Goal: Task Accomplishment & Management: Complete application form

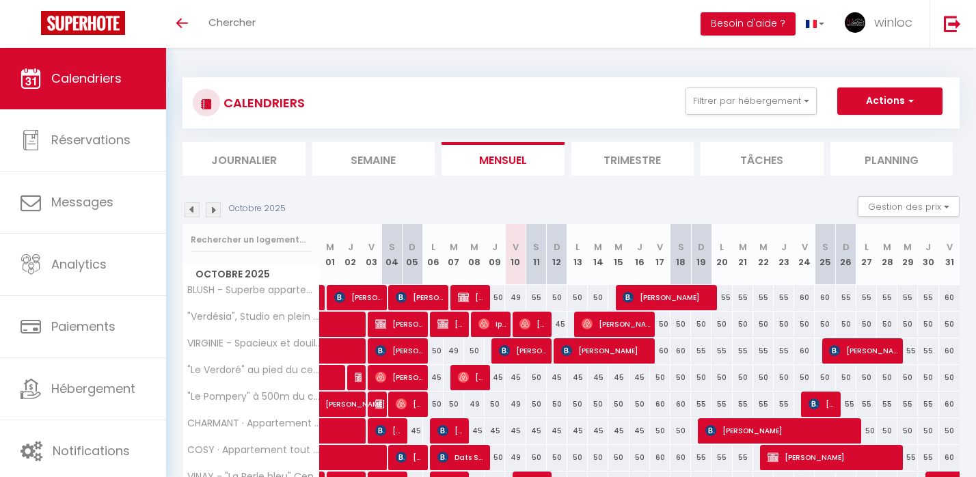
click at [893, 85] on div "CALENDRIERS Filtrer par hébergement Tous BLUSH - Superbe appartement au centre/…" at bounding box center [570, 102] width 777 height 51
click at [871, 111] on button "Actions" at bounding box center [889, 100] width 105 height 27
click at [834, 131] on link "Nouvelle réservation" at bounding box center [875, 132] width 119 height 20
select select
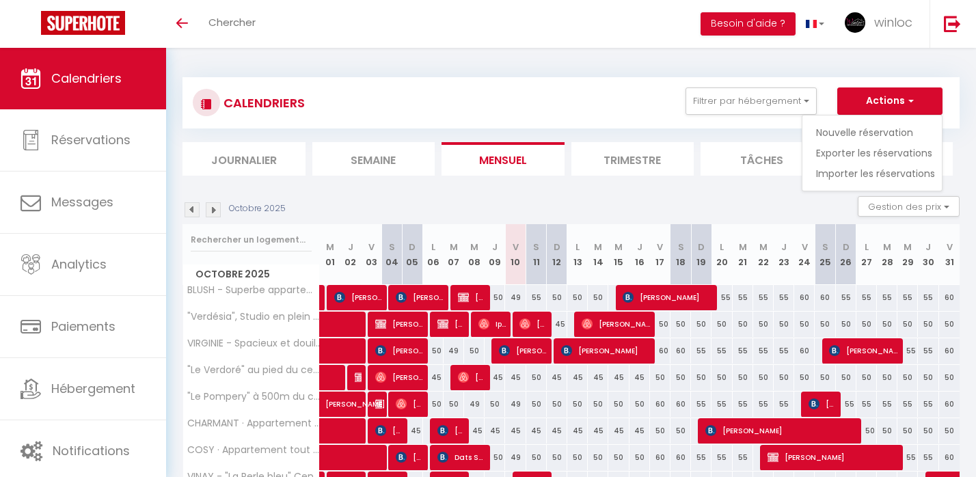
select select
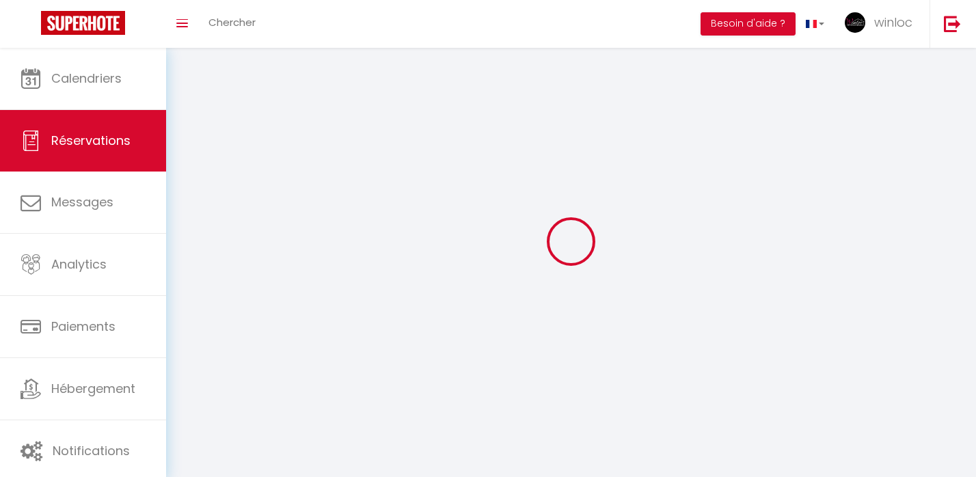
select select
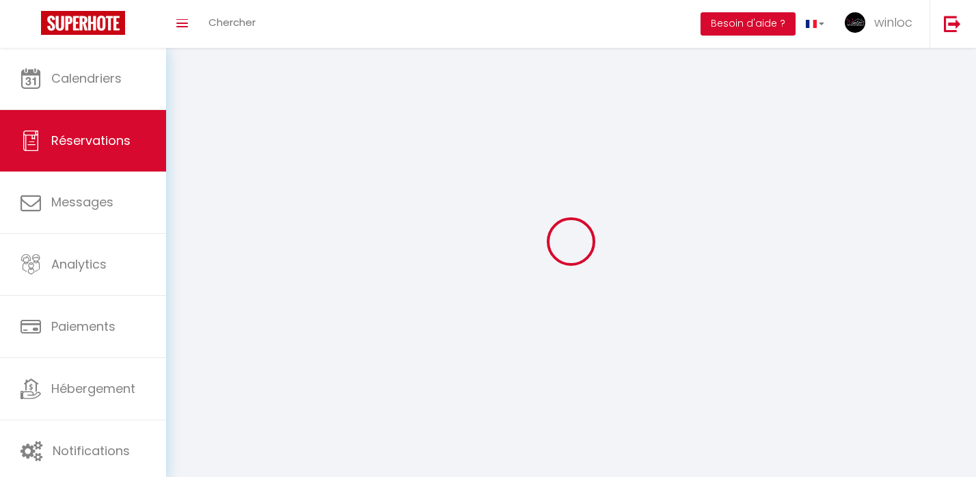
select select
checkbox input "false"
select select
select select "54"
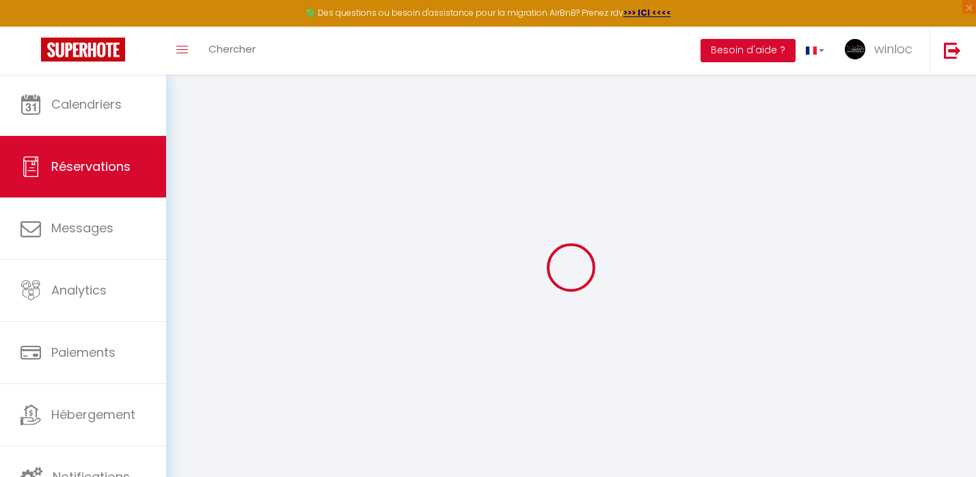
select select
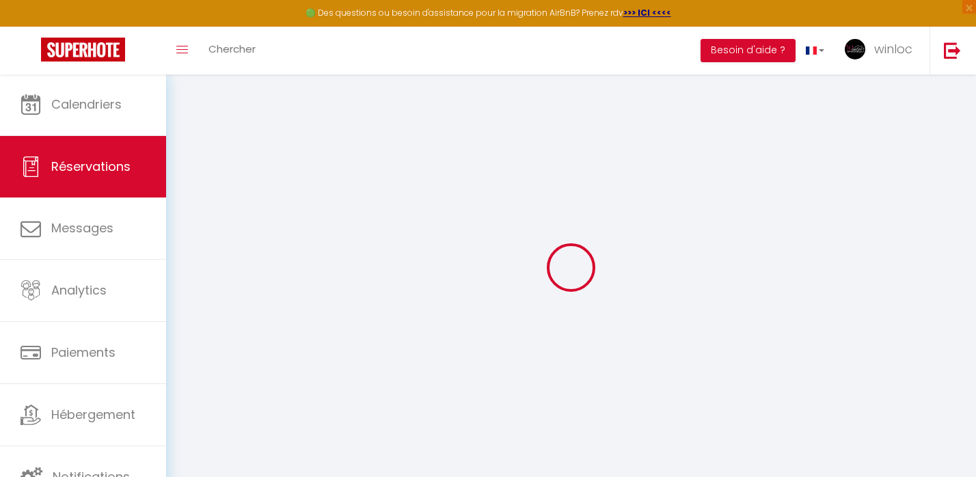
select select
checkbox input "false"
select select
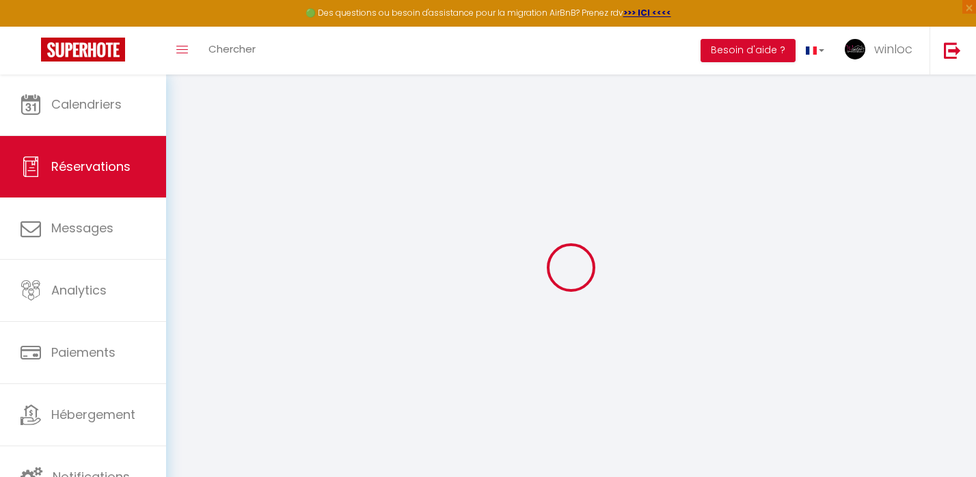
select select
checkbox input "false"
select select
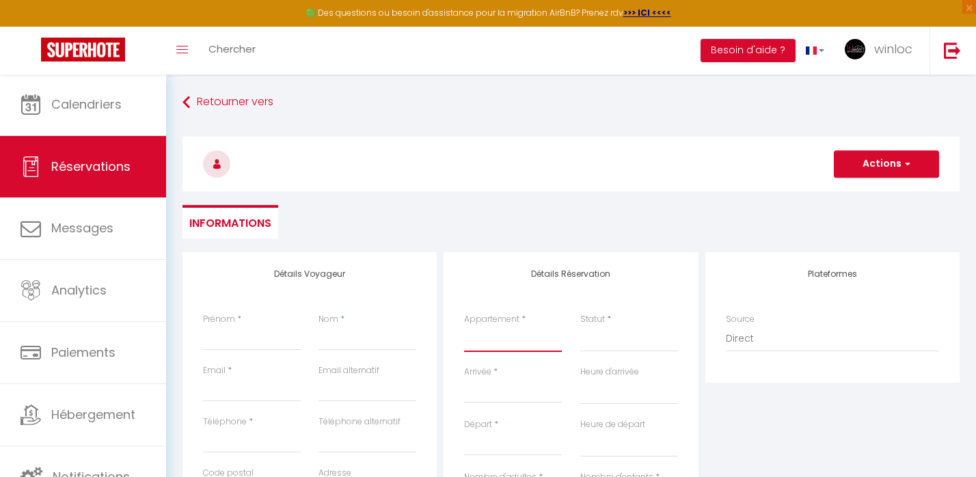
select select "23179"
select select
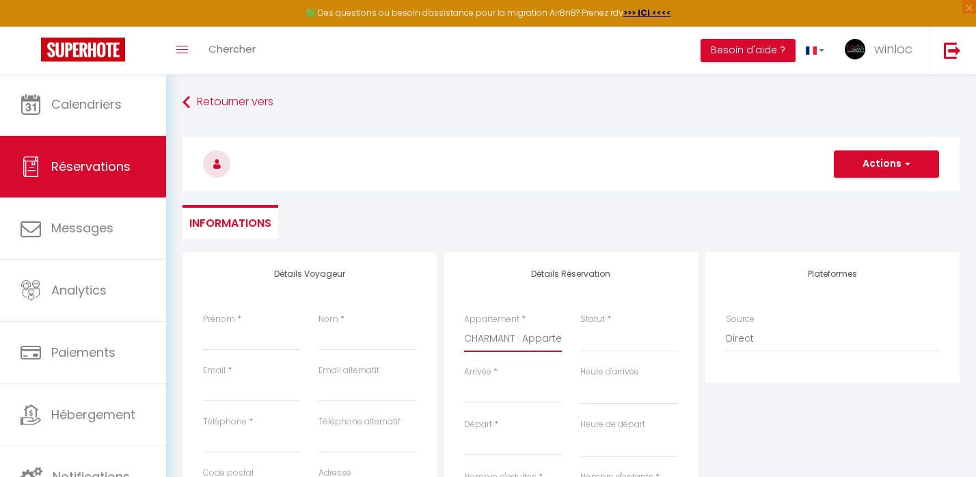
select select
checkbox input "false"
select select
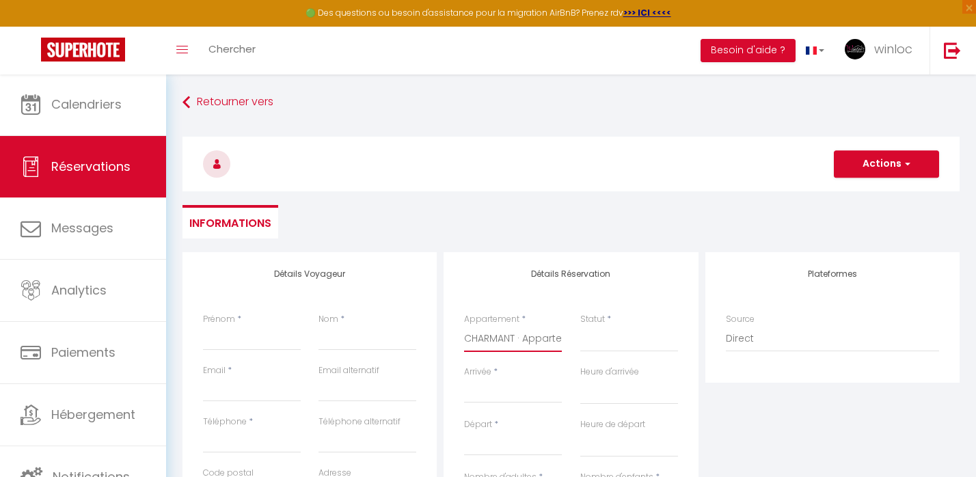
select select
checkbox input "false"
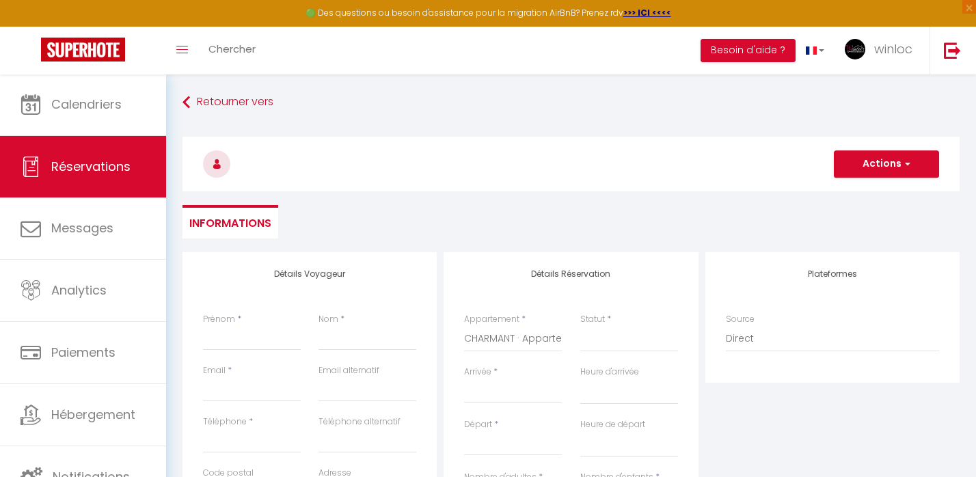
click at [476, 394] on input "Arrivée" at bounding box center [513, 392] width 98 height 18
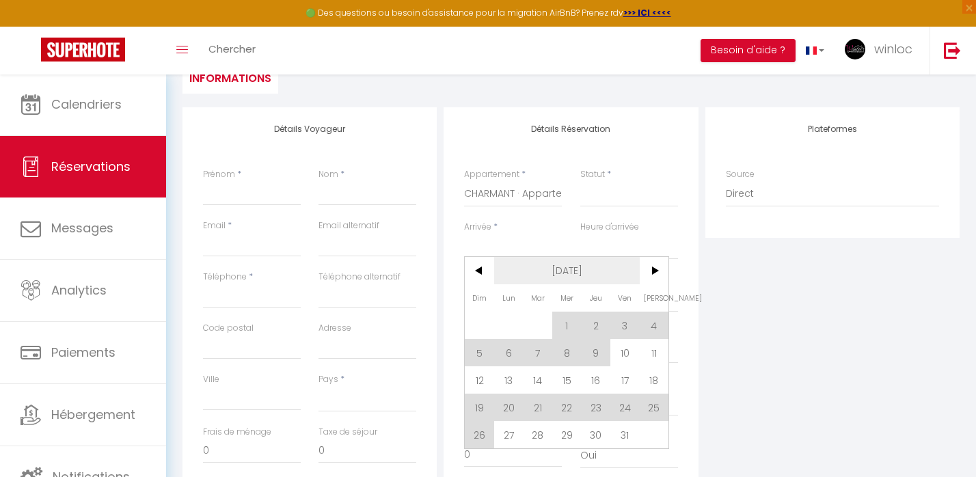
scroll to position [168, 0]
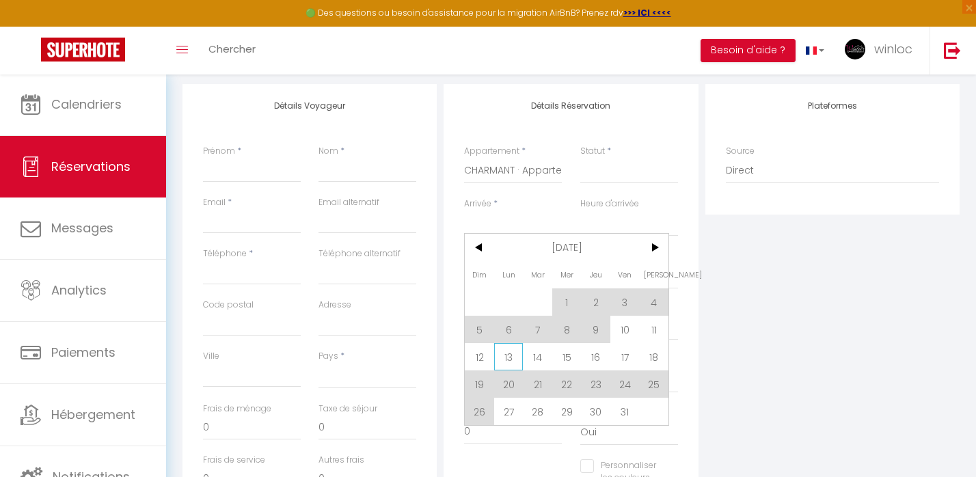
click at [511, 357] on span "13" at bounding box center [508, 356] width 29 height 27
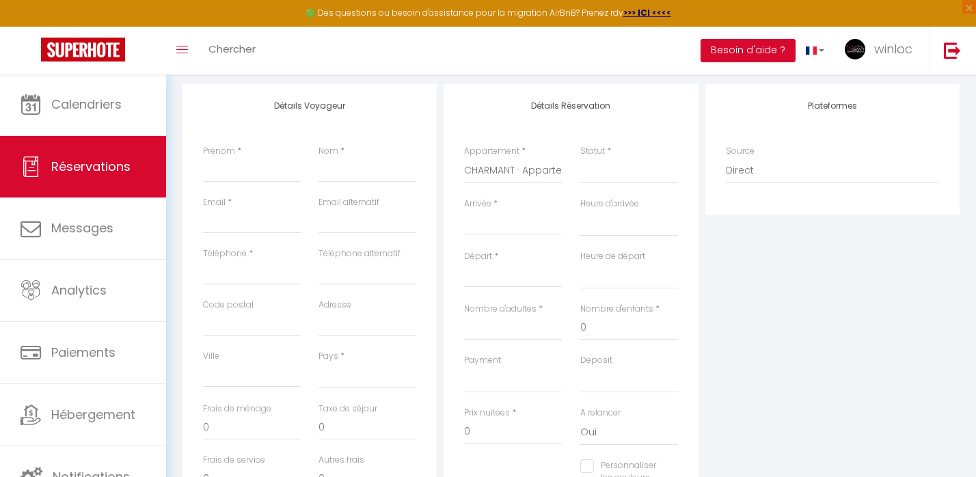
select select
type input "Lun 13 Octobre 2025"
select select
type input "[DATE] Octobre 2025"
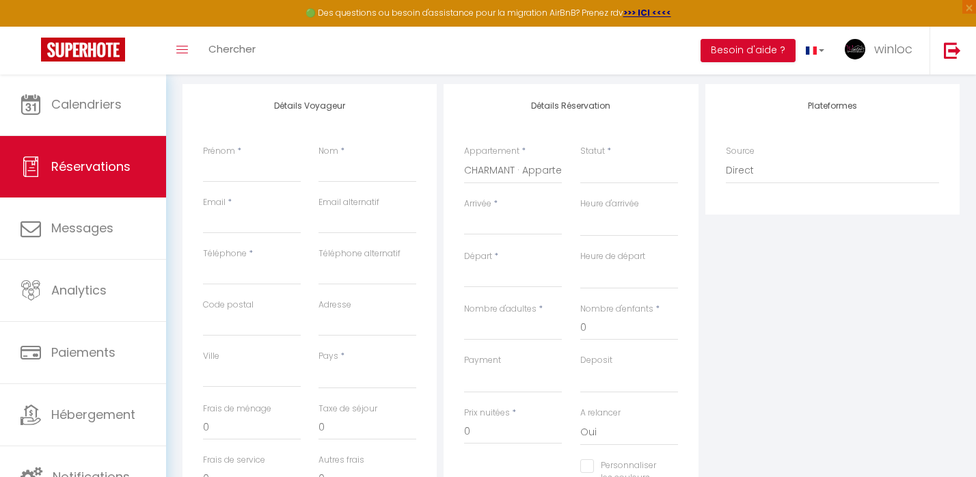
select select
checkbox input "false"
click at [525, 286] on input "[DATE] Octobre 2025" at bounding box center [513, 277] width 98 height 18
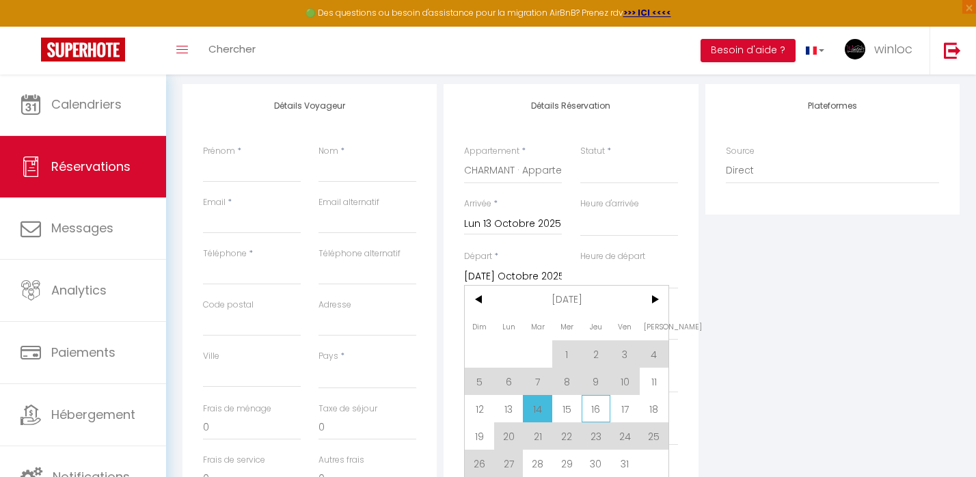
click at [603, 411] on span "16" at bounding box center [596, 408] width 29 height 27
select select
type input "Jeu 16 Octobre 2025"
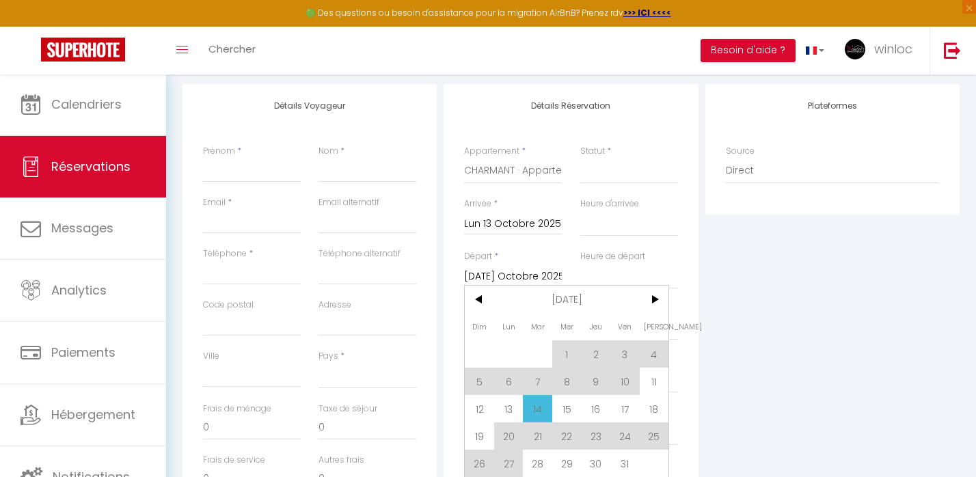
select select
checkbox input "false"
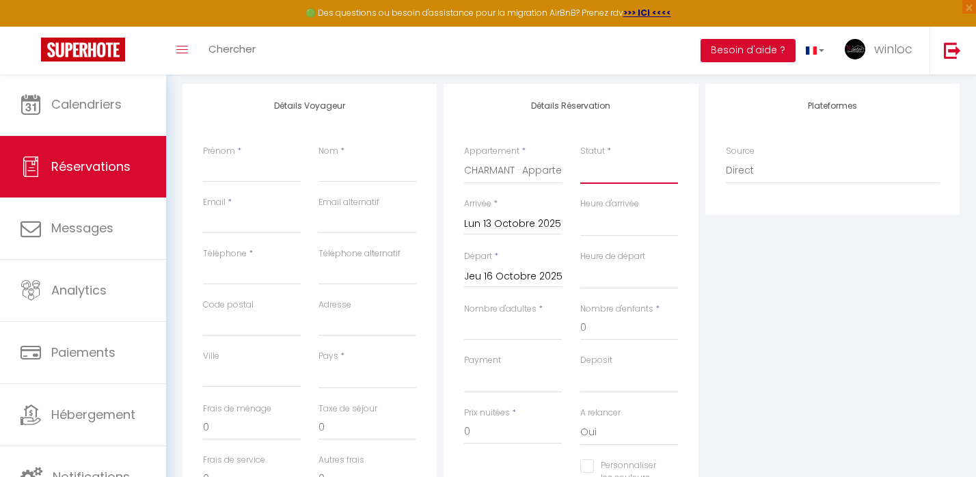
select select "1"
select select
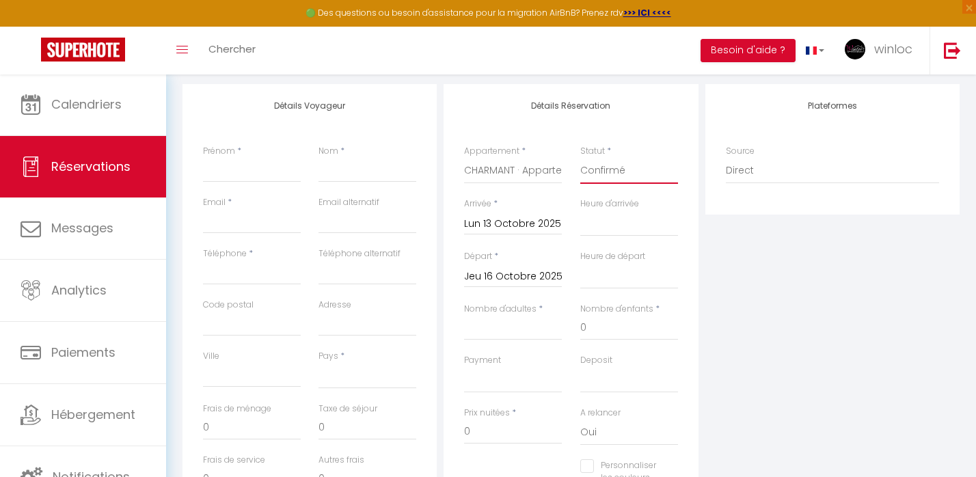
select select
checkbox input "false"
type input "1"
select select
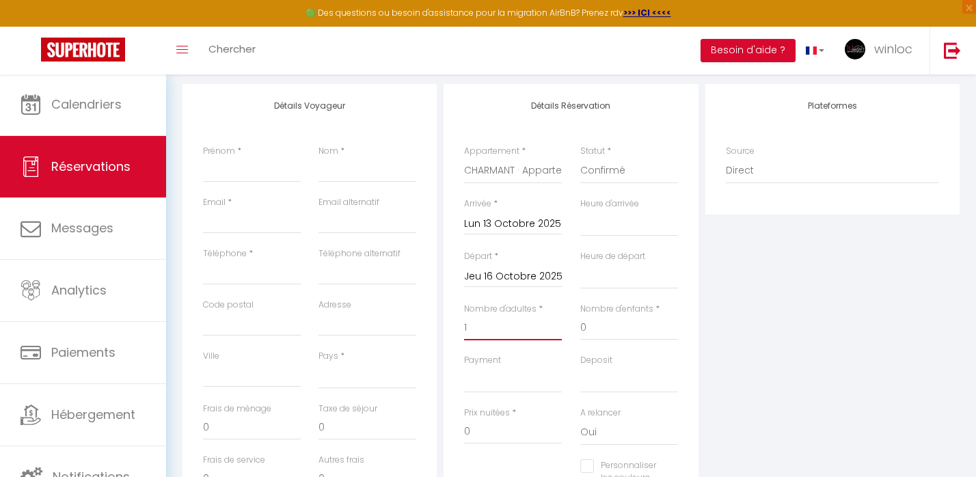
select select
checkbox input "false"
select select
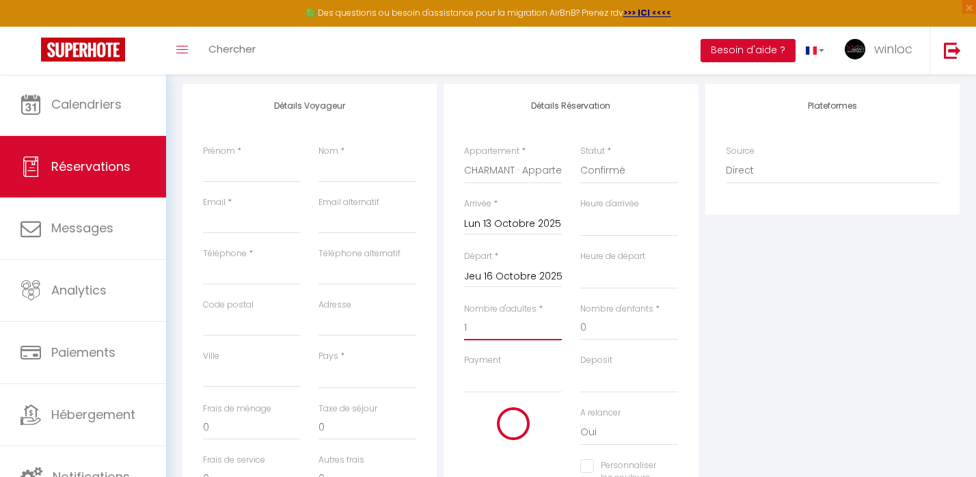
type input "25"
type input "5.94"
select select
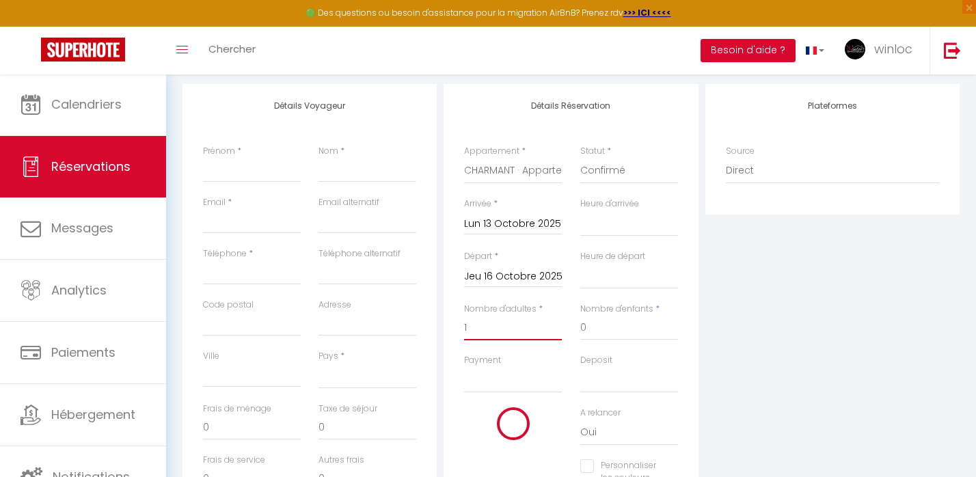
select select
type input "135"
checkbox input "false"
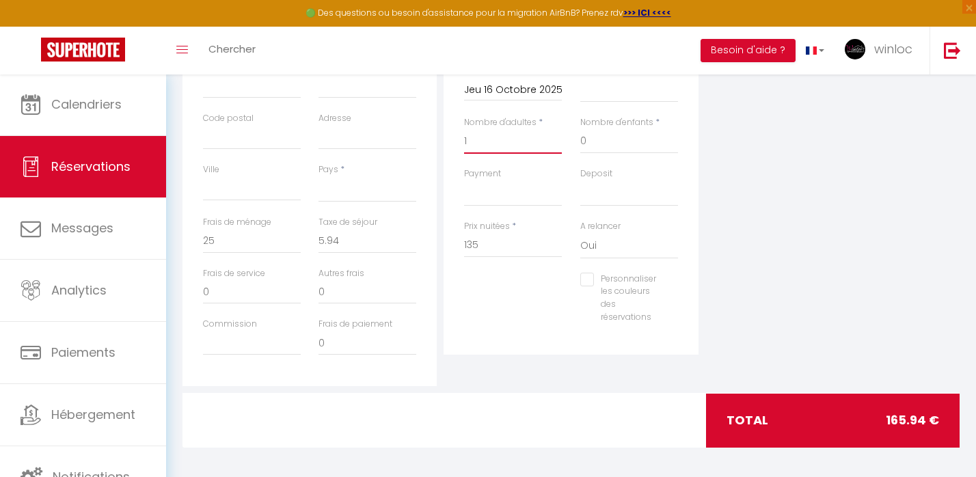
scroll to position [354, 0]
